Goal: Task Accomplishment & Management: Manage account settings

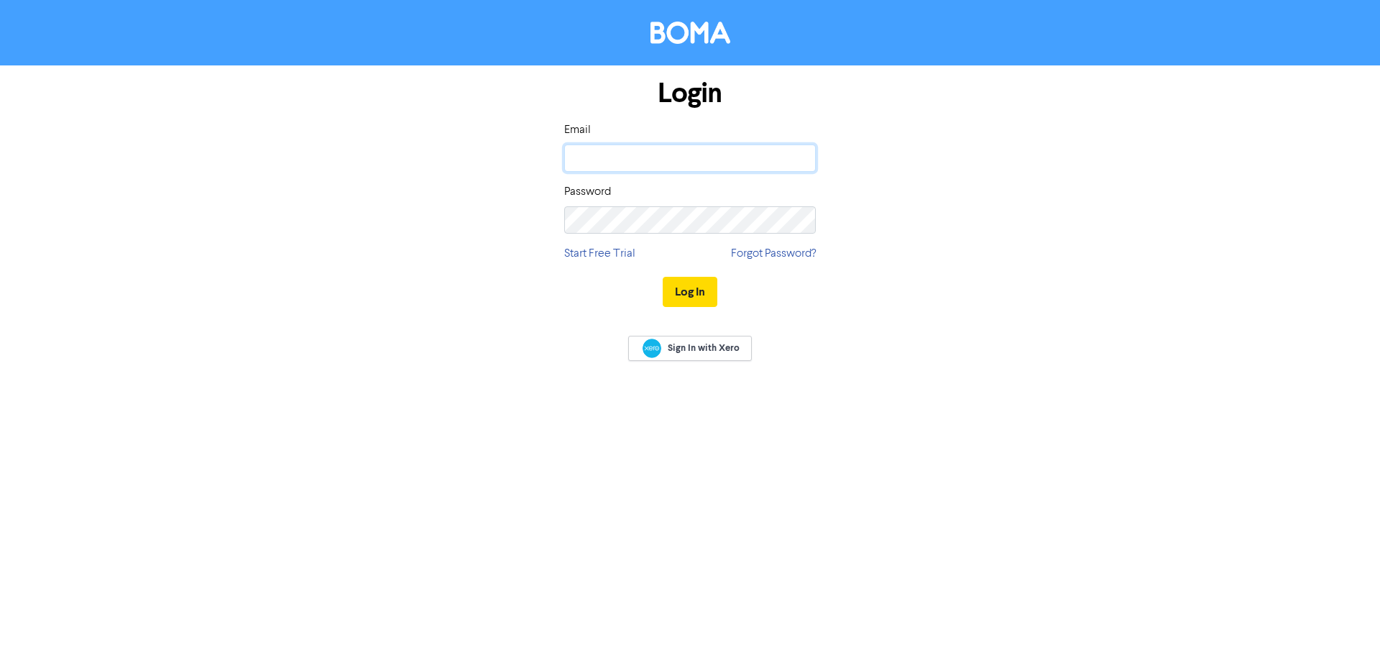
type input "[EMAIL_ADDRESS][DOMAIN_NAME]"
click at [704, 298] on button "Log In" at bounding box center [690, 292] width 55 height 30
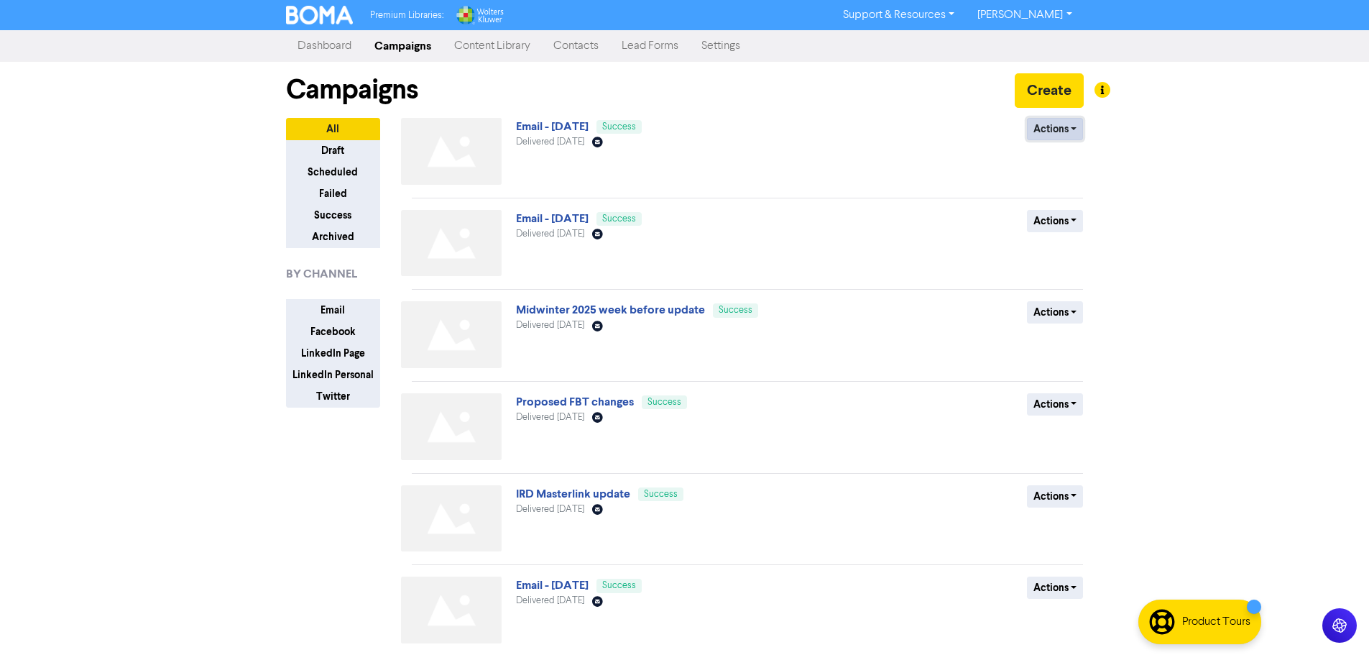
click at [1055, 132] on button "Actions" at bounding box center [1055, 129] width 57 height 22
click at [935, 143] on div "Actions Duplicate Archive" at bounding box center [978, 154] width 231 height 73
click at [589, 124] on link "Email - 1st October 2025" at bounding box center [552, 126] width 73 height 14
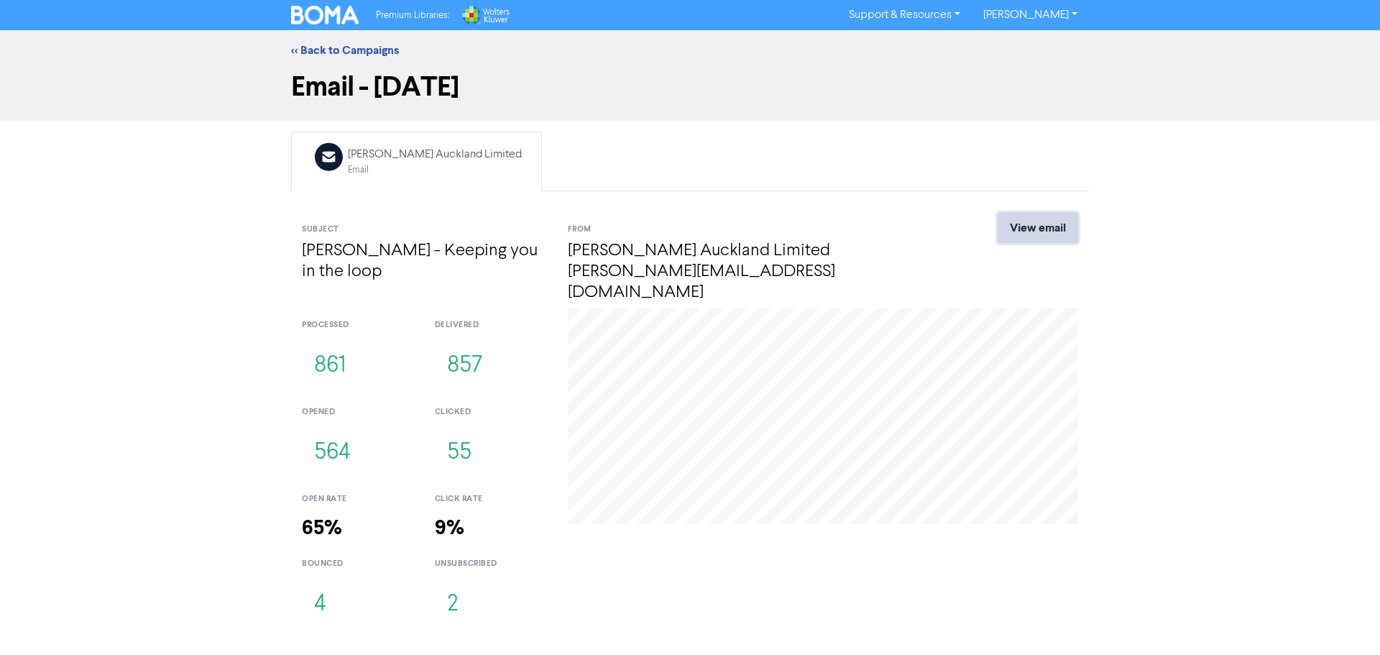
click at [1026, 227] on link "View email" at bounding box center [1037, 228] width 80 height 30
click at [1040, 233] on link "View email" at bounding box center [1037, 228] width 80 height 30
click at [1029, 221] on link "View email" at bounding box center [1037, 228] width 80 height 30
